Goal: Navigation & Orientation: Find specific page/section

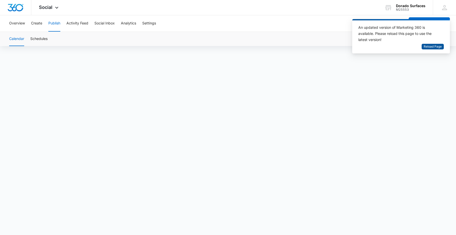
click at [424, 45] on span "Reload Page" at bounding box center [433, 46] width 18 height 5
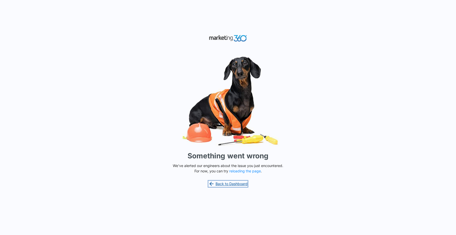
click at [227, 185] on link "Back to Dashboard" at bounding box center [228, 184] width 39 height 6
click at [250, 171] on button "reloading the page" at bounding box center [245, 171] width 32 height 4
click at [236, 183] on link "Back to Dashboard" at bounding box center [228, 184] width 39 height 6
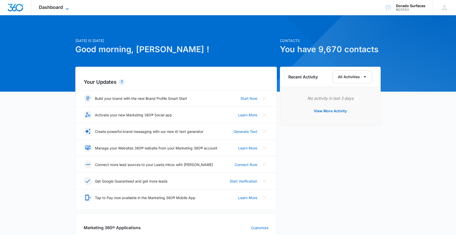
click at [66, 6] on icon at bounding box center [67, 9] width 6 height 6
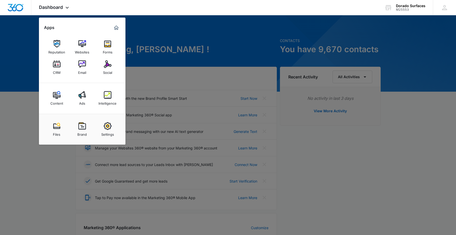
click at [106, 68] on div "Social" at bounding box center [107, 71] width 9 height 7
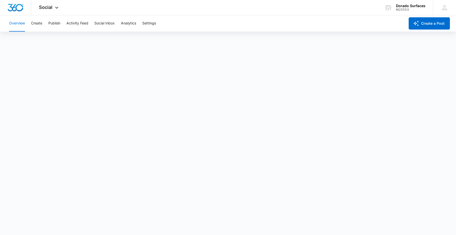
click at [18, 25] on button "Overview" at bounding box center [17, 23] width 16 height 16
click at [49, 11] on div "Social Apps Reputation Websites Forms CRM Email Social Content Ads Intelligence…" at bounding box center [49, 7] width 36 height 15
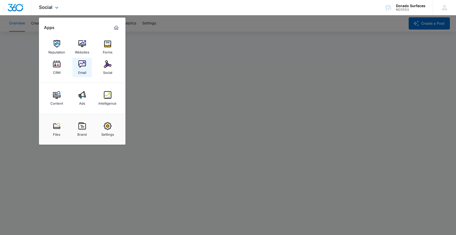
click at [82, 67] on img at bounding box center [82, 64] width 8 height 8
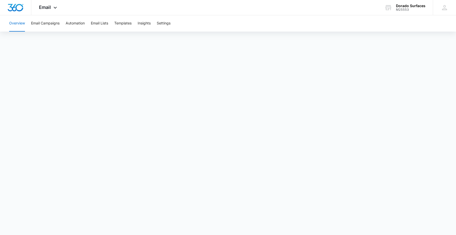
click at [247, 226] on body "Email Apps Reputation Websites Forms CRM Email Social Content Ads Intelligence …" at bounding box center [228, 117] width 456 height 235
click at [17, 24] on button "Overview" at bounding box center [17, 23] width 16 height 16
click at [55, 6] on icon at bounding box center [55, 9] width 6 height 6
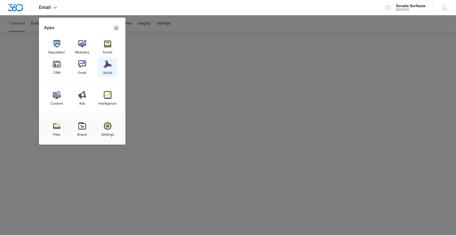
click at [110, 67] on img at bounding box center [108, 64] width 8 height 8
